Goal: Task Accomplishment & Management: Manage account settings

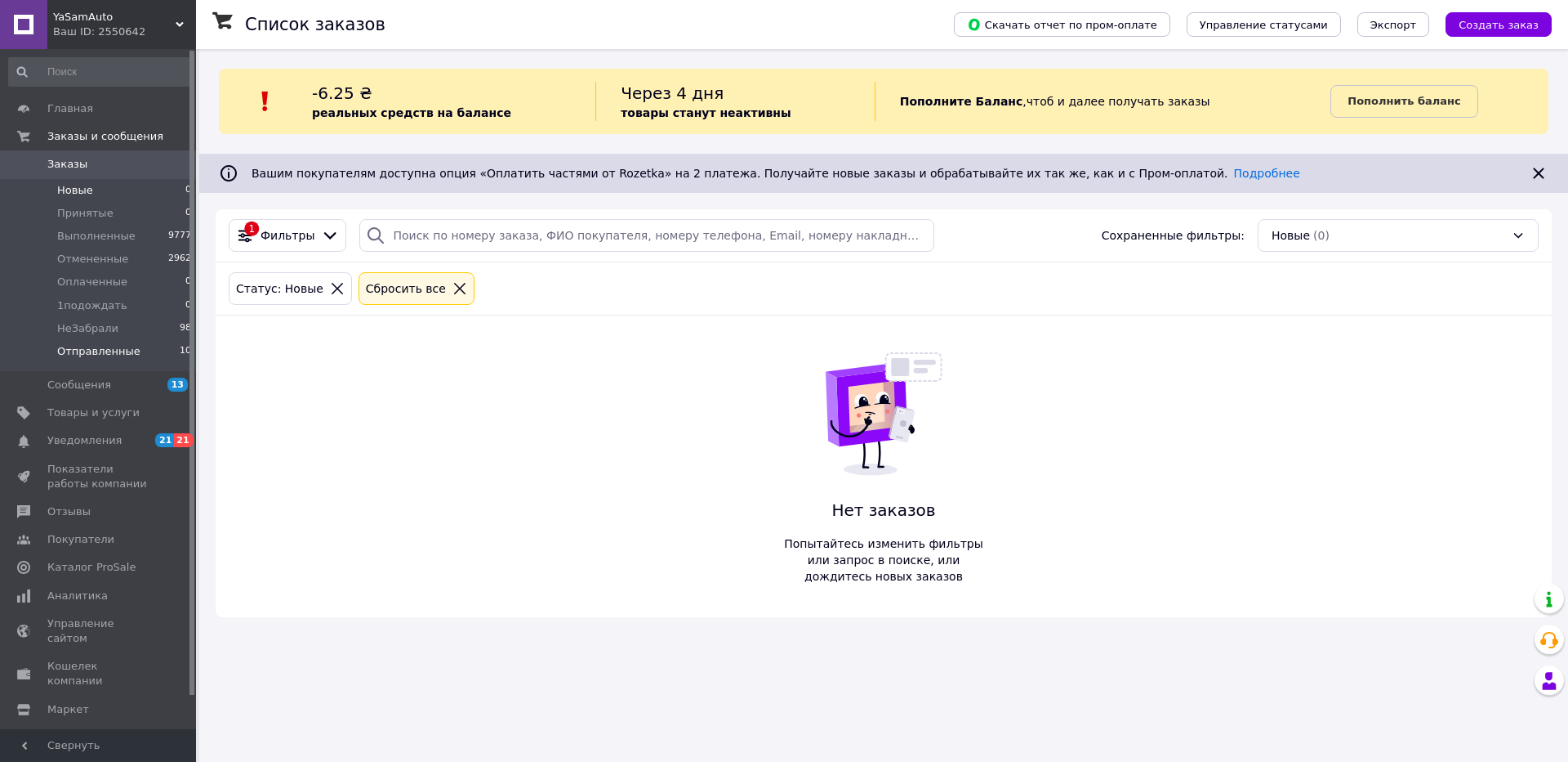
click at [100, 356] on span "Отправленные" at bounding box center [98, 351] width 83 height 14
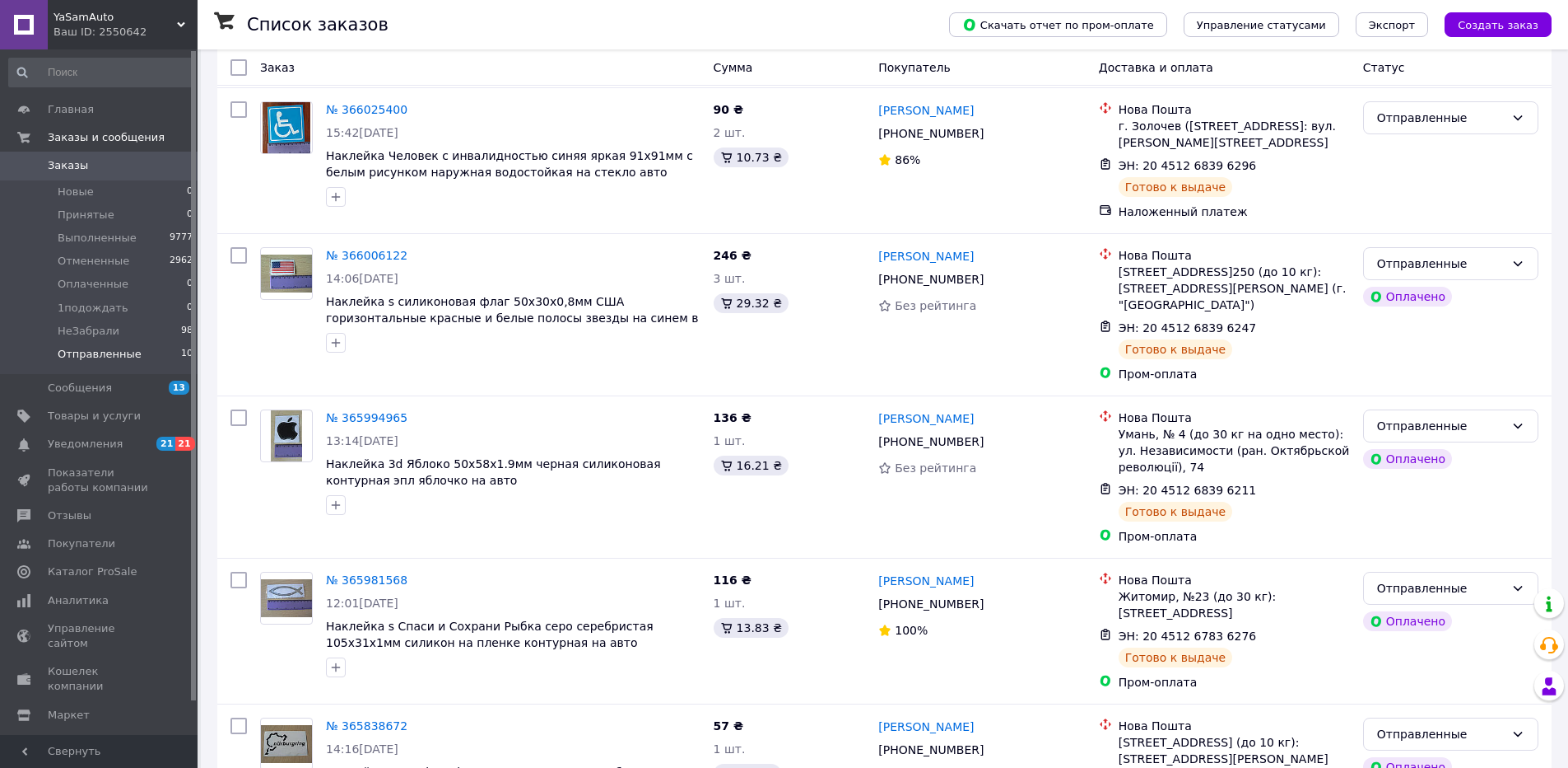
scroll to position [1094, 0]
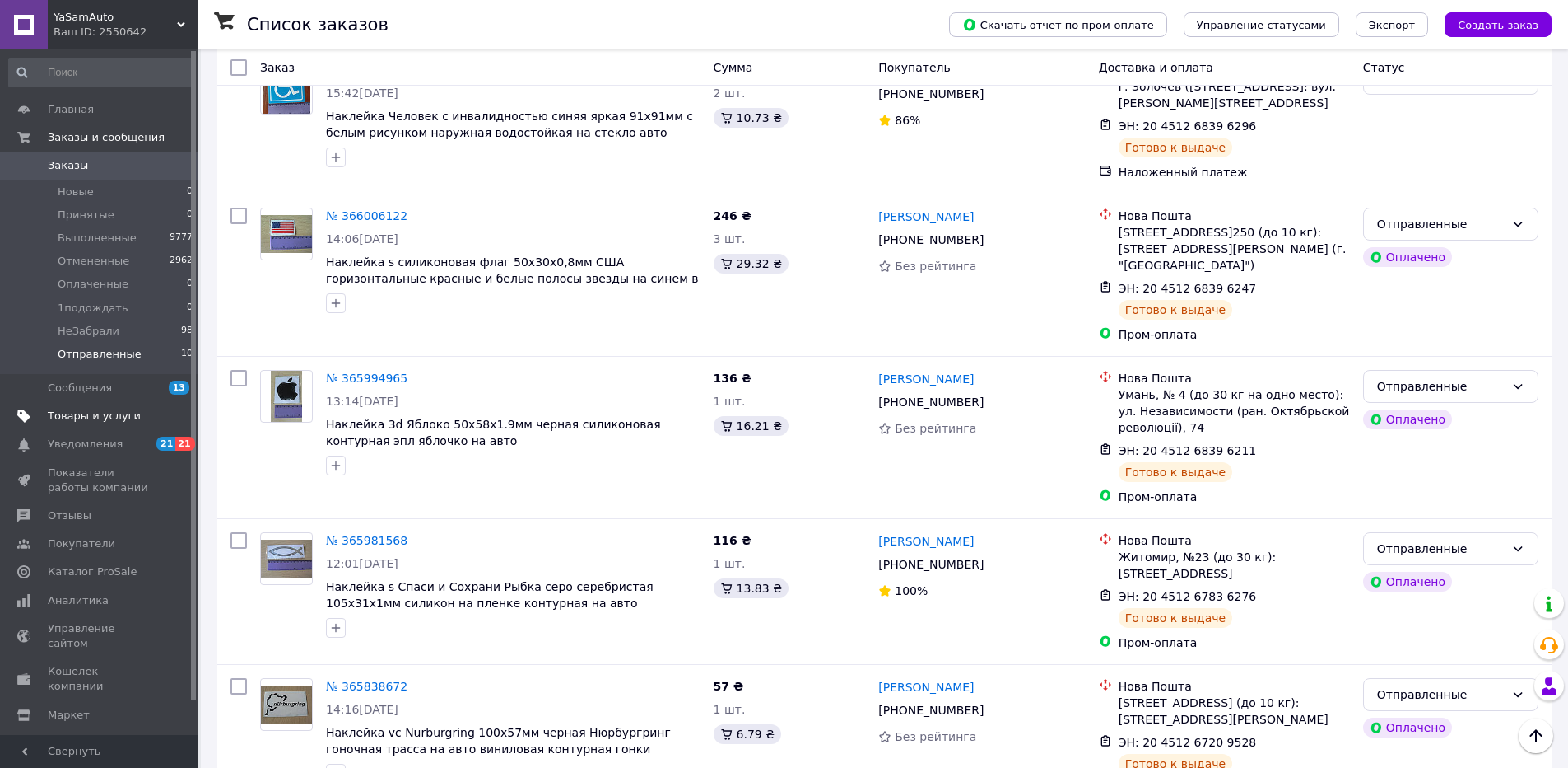
click at [101, 420] on span "Товары и услуги" at bounding box center [94, 415] width 93 height 14
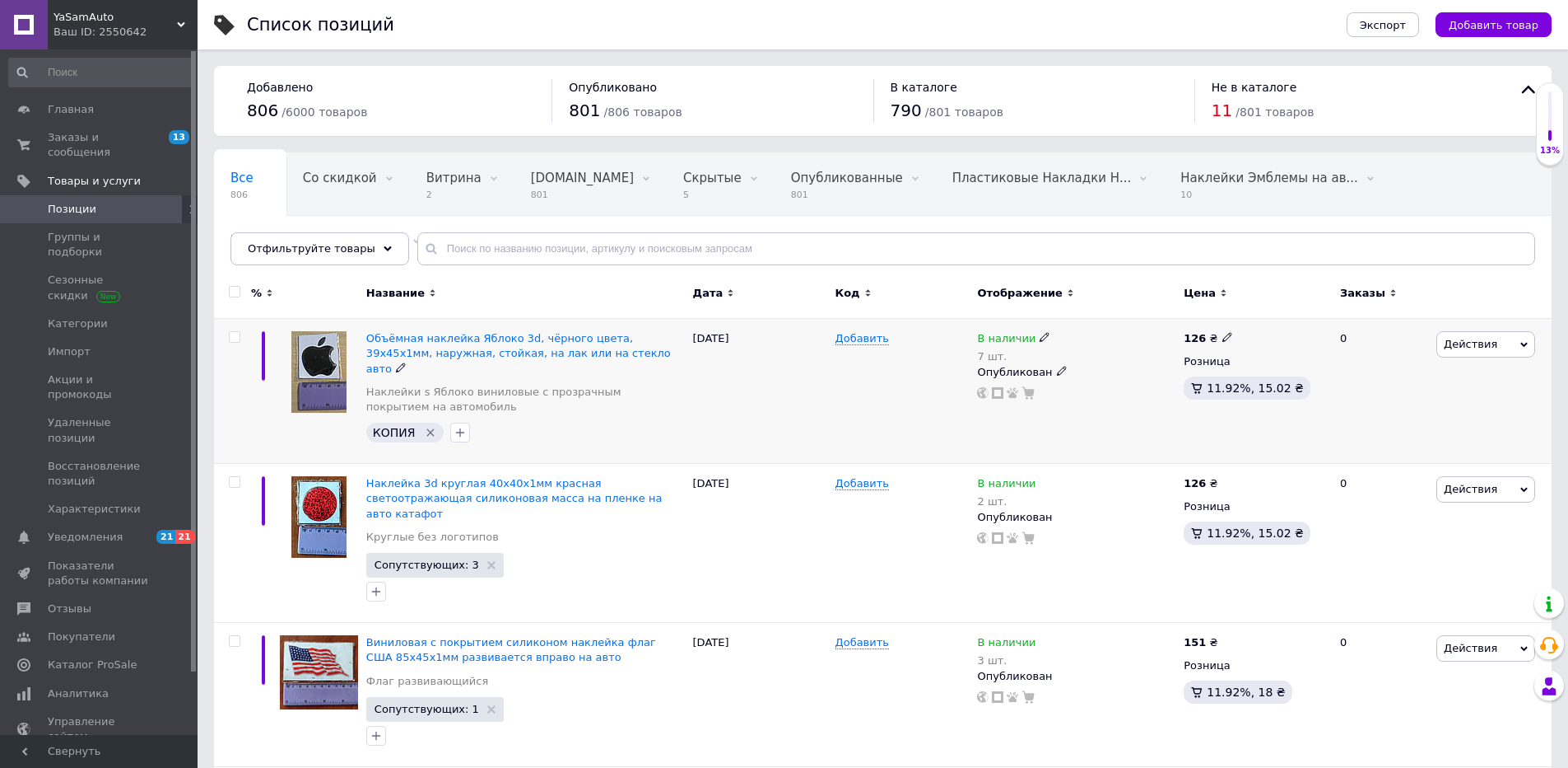
click at [428, 429] on icon "Удалить метку" at bounding box center [431, 433] width 8 height 8
click at [728, 295] on use at bounding box center [730, 294] width 5 height 8
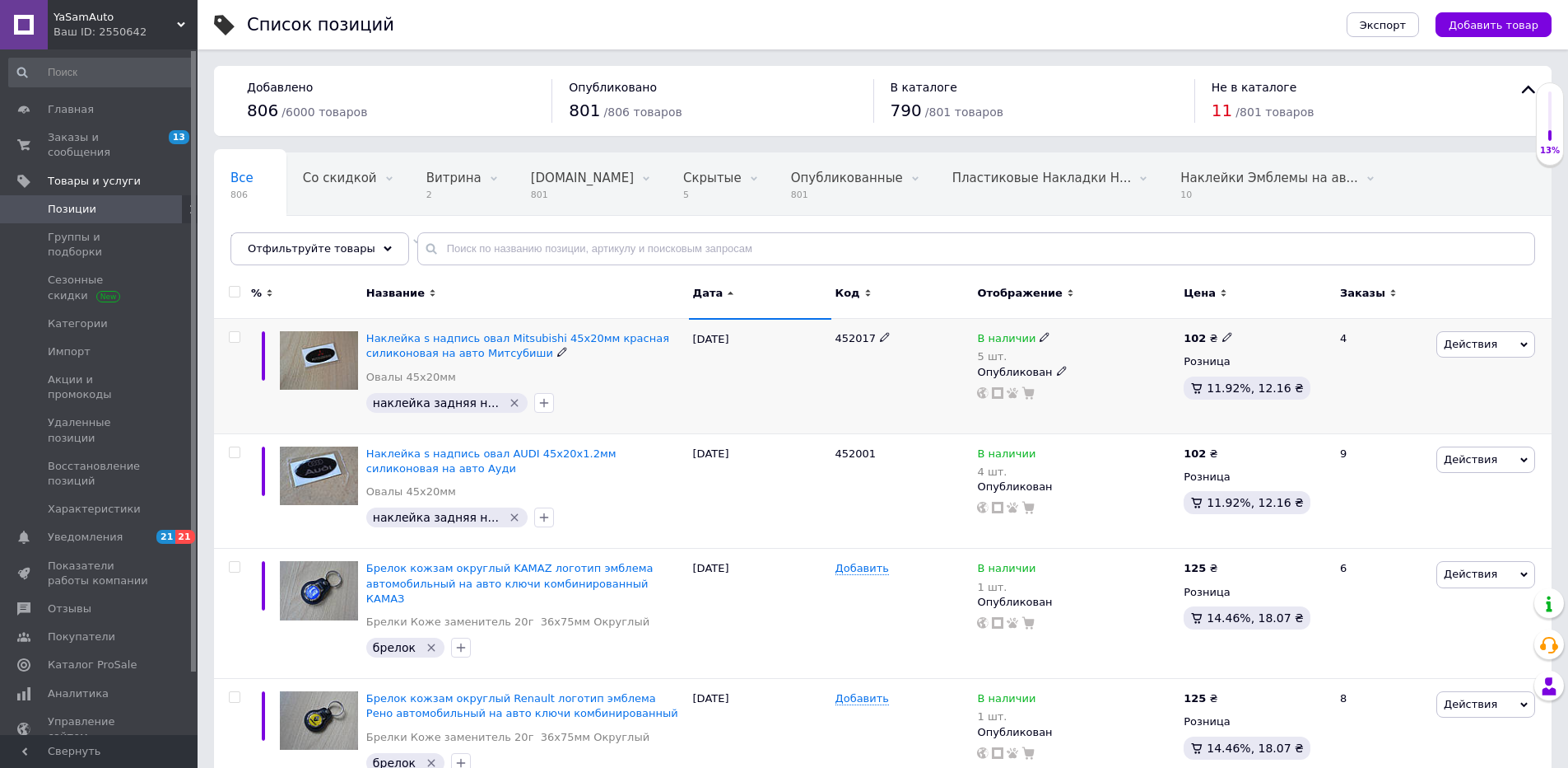
click at [1522, 343] on icon at bounding box center [1525, 344] width 8 height 5
click at [1360, 377] on li "Редактировать" at bounding box center [1417, 376] width 233 height 23
